Goal: Register for event/course

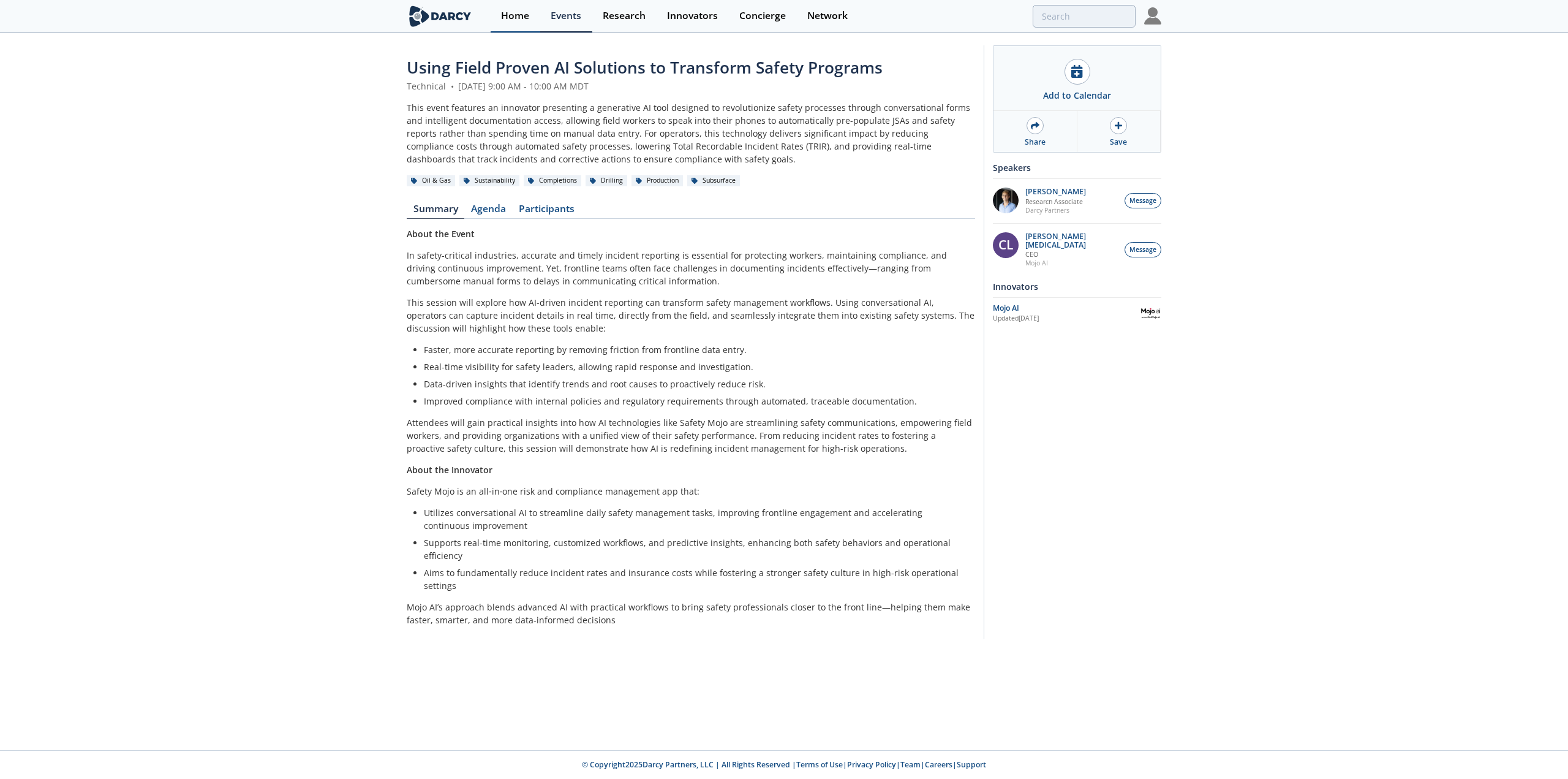
click at [505, 14] on div "Home" at bounding box center [515, 16] width 28 height 10
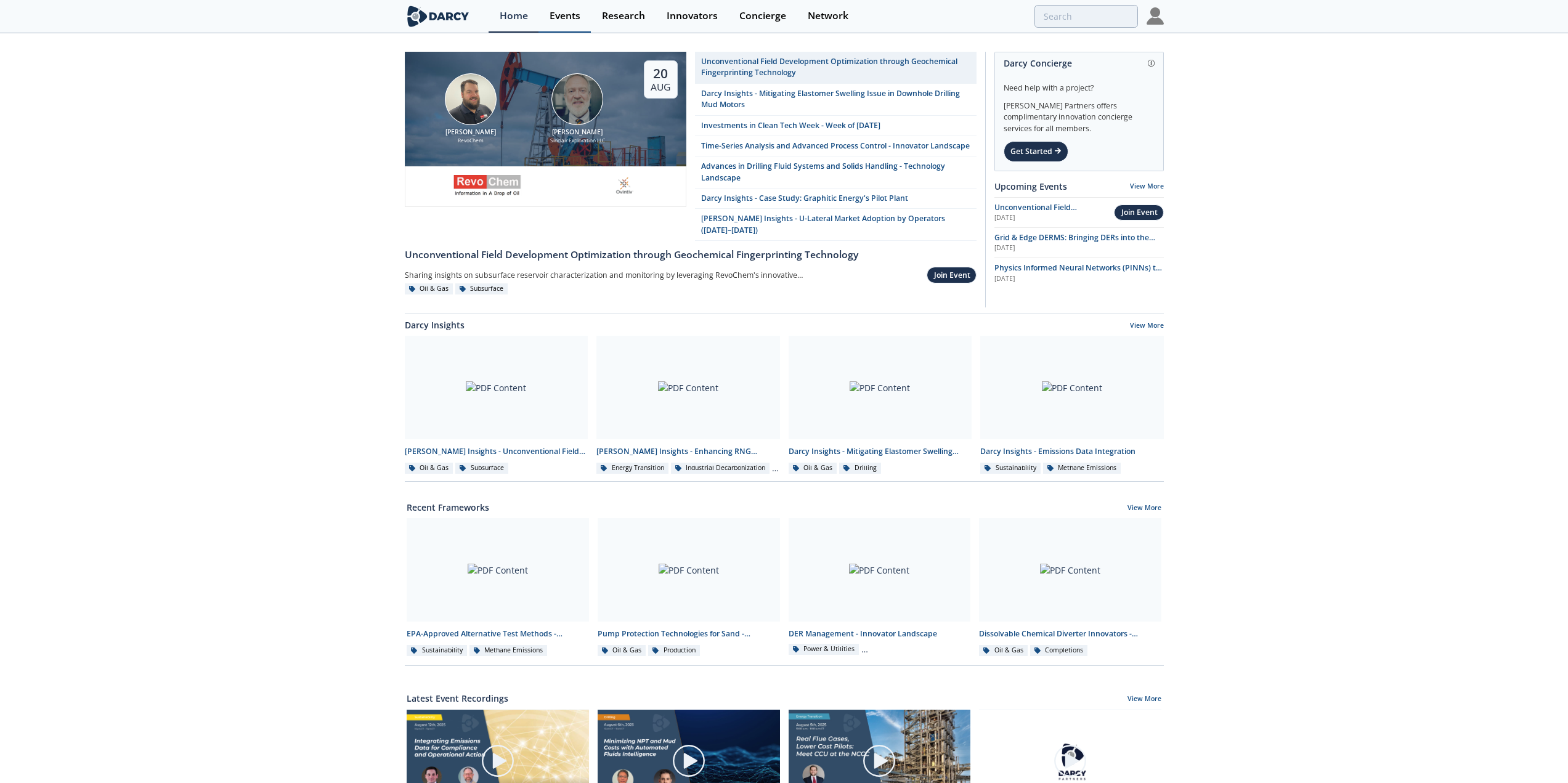
click at [572, 19] on div "Events" at bounding box center [565, 16] width 31 height 10
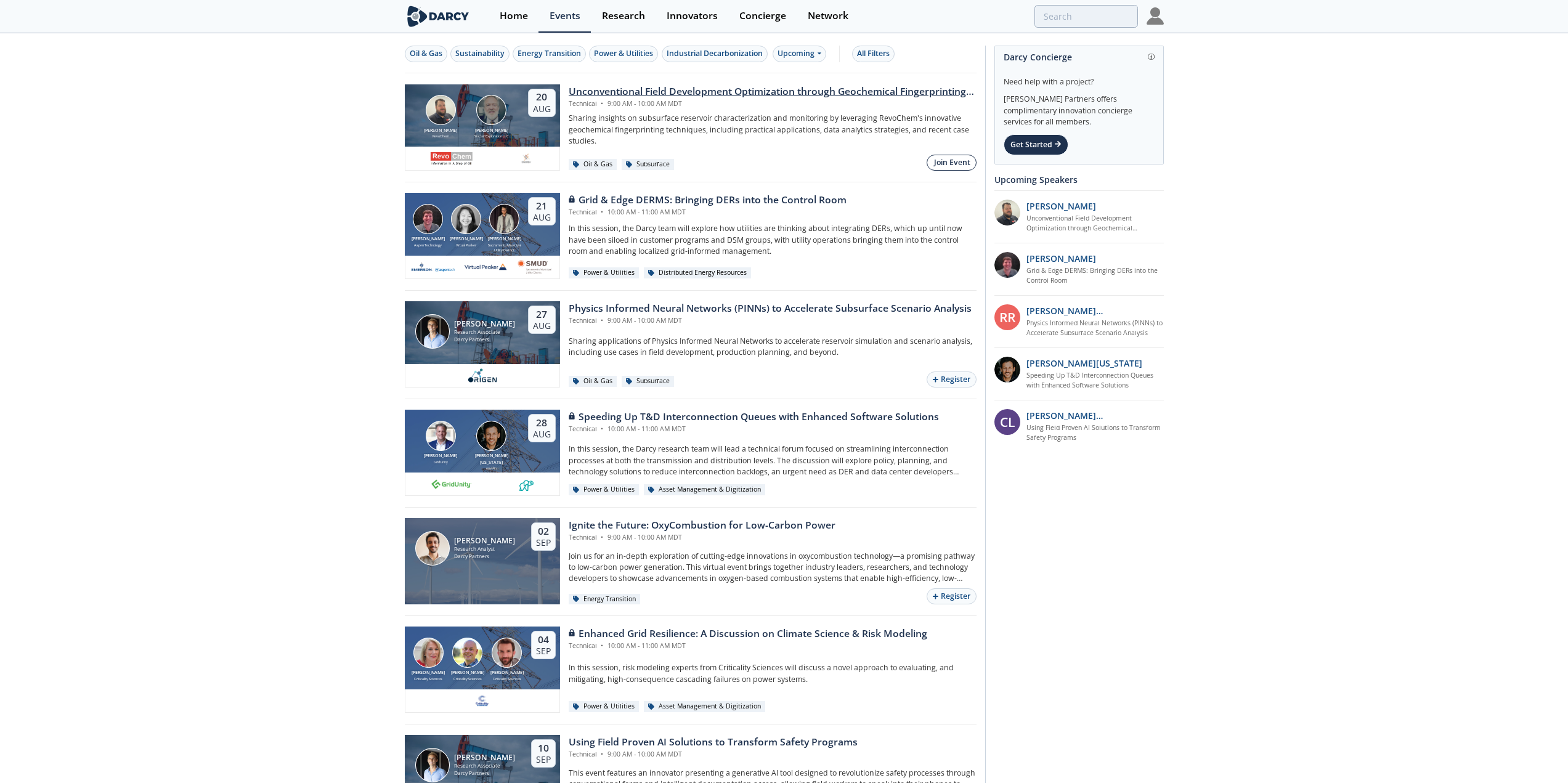
click at [945, 160] on div "Join Event" at bounding box center [953, 162] width 37 height 11
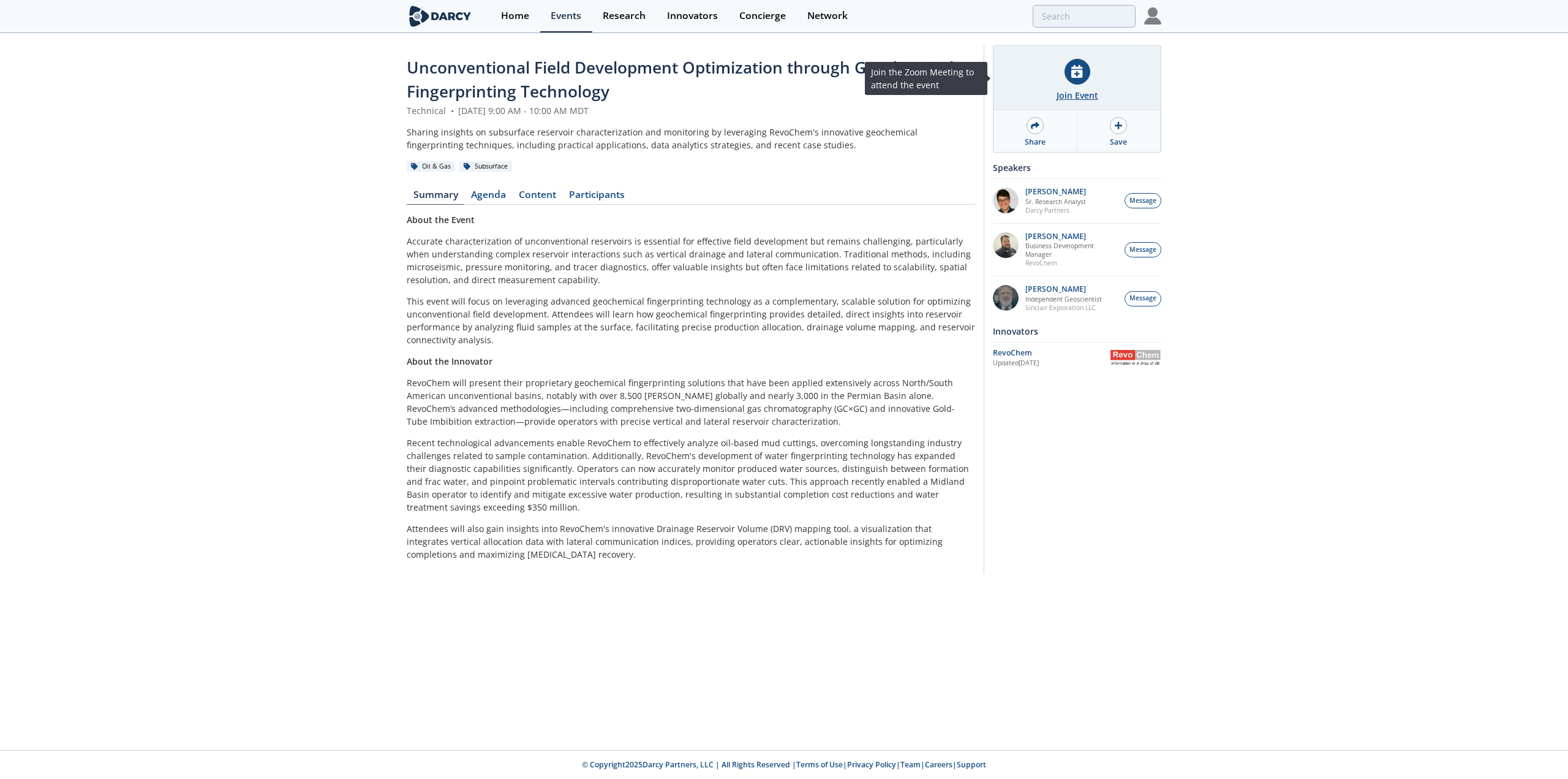
click at [1086, 81] on div "Join Event" at bounding box center [1077, 78] width 167 height 65
click at [559, 23] on link "Events" at bounding box center [566, 16] width 52 height 33
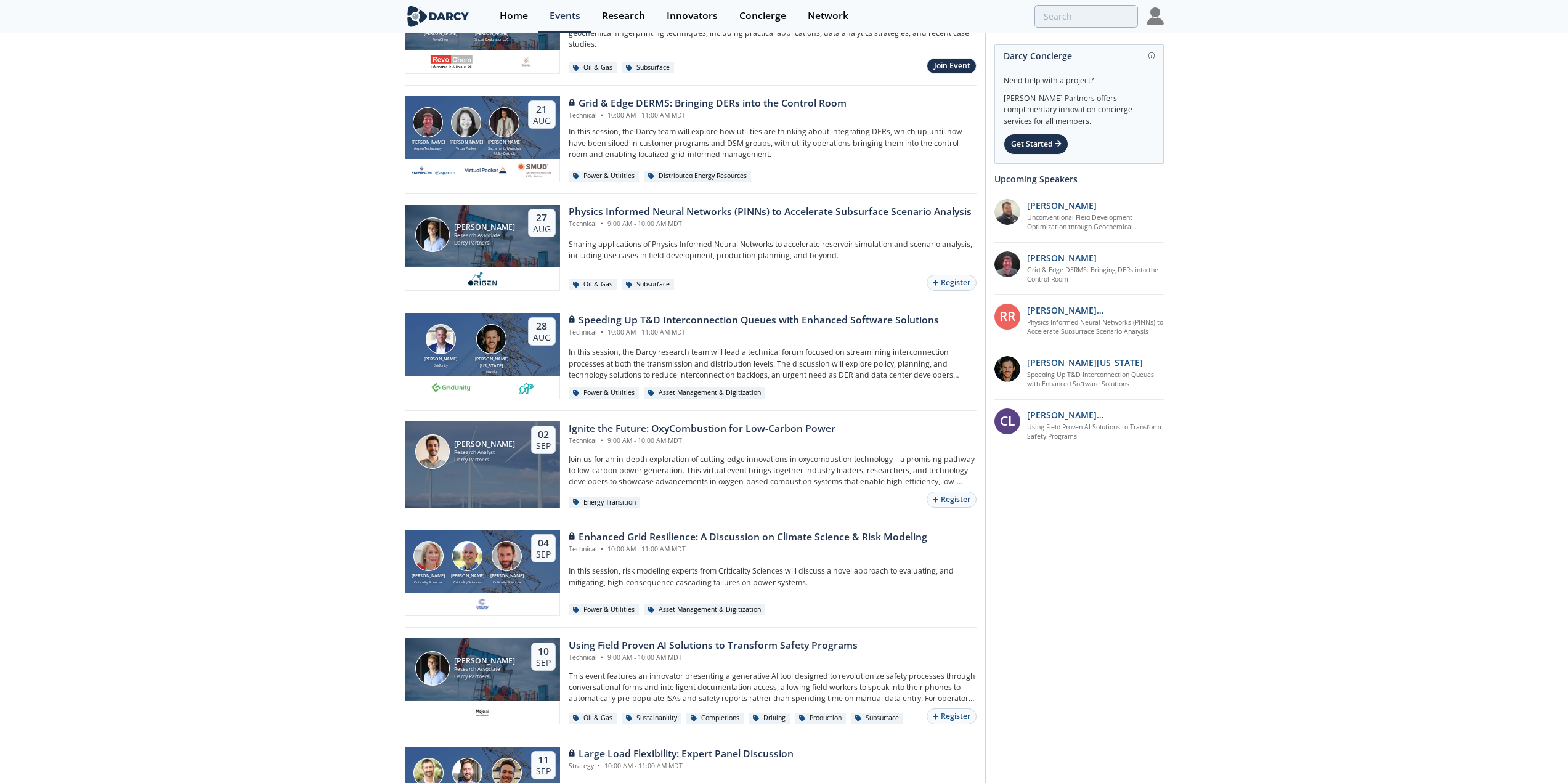
scroll to position [123, 0]
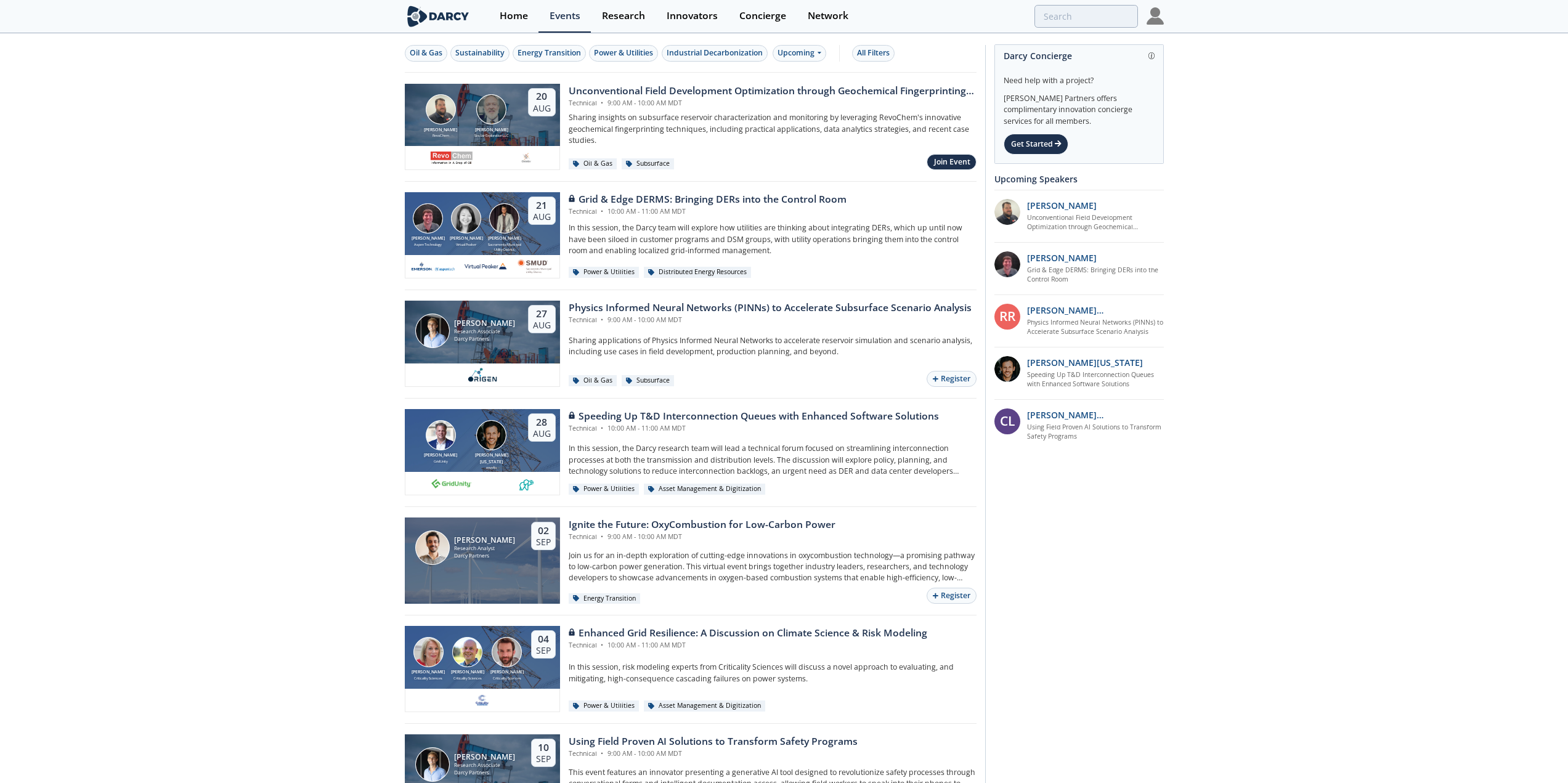
scroll to position [0, 0]
